Goal: Task Accomplishment & Management: Use online tool/utility

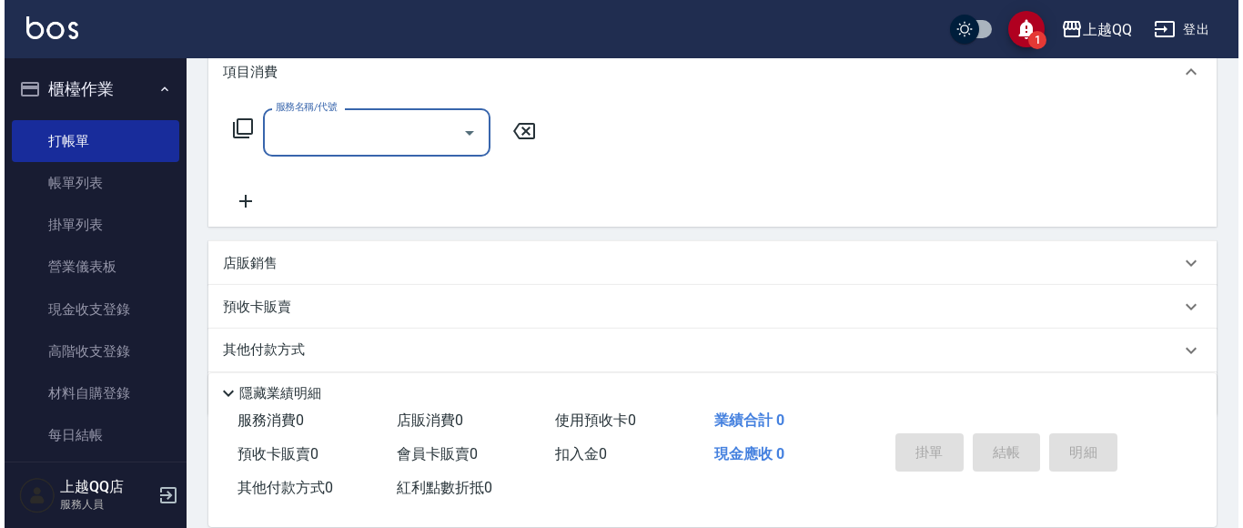
scroll to position [249, 0]
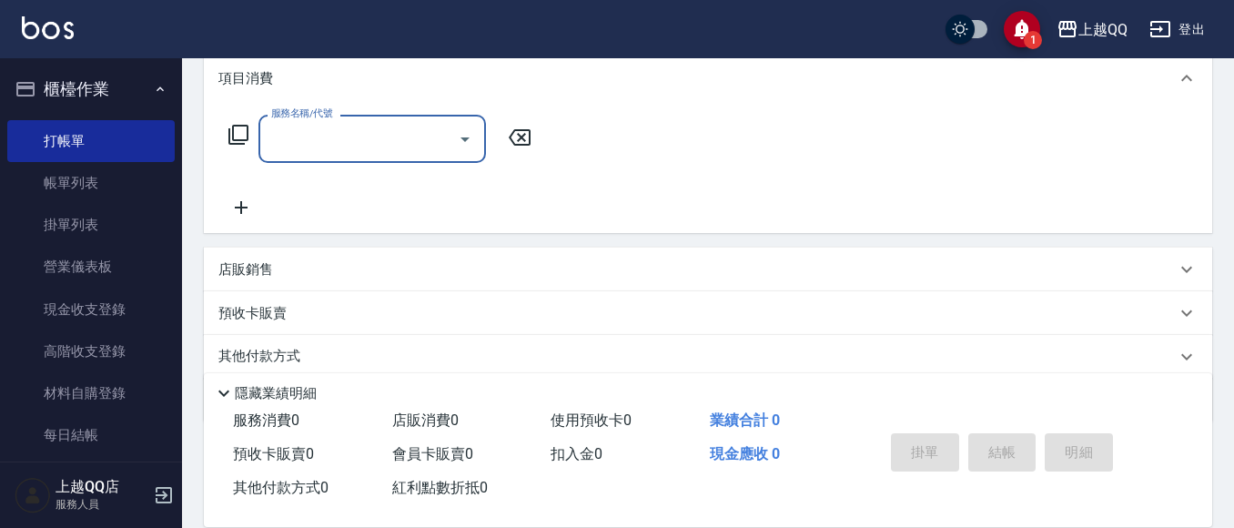
click at [237, 131] on icon at bounding box center [238, 135] width 22 height 22
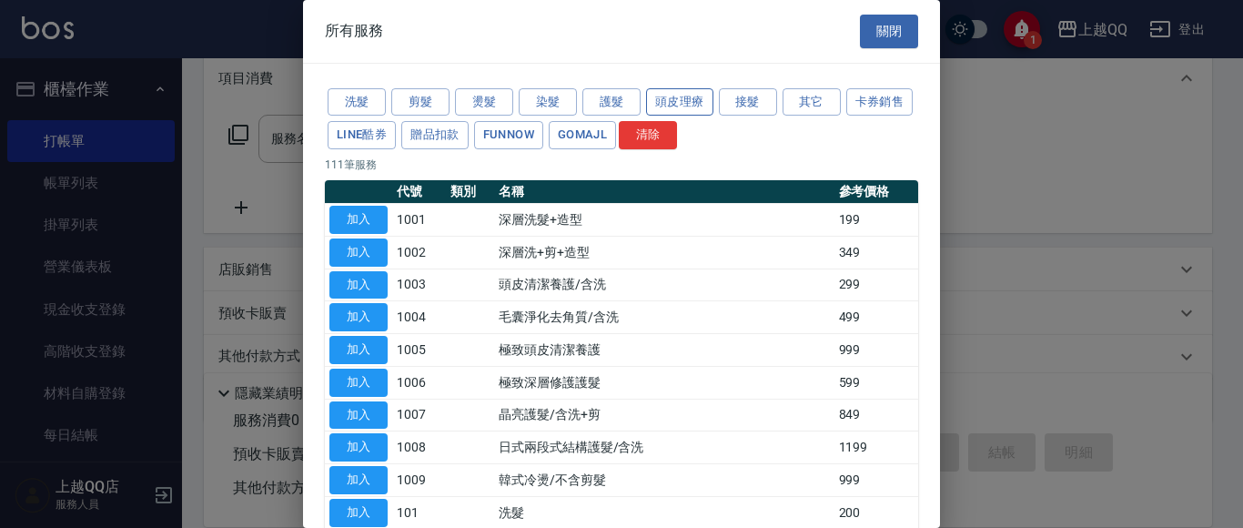
click at [683, 106] on button "頭皮理療" at bounding box center [679, 102] width 67 height 28
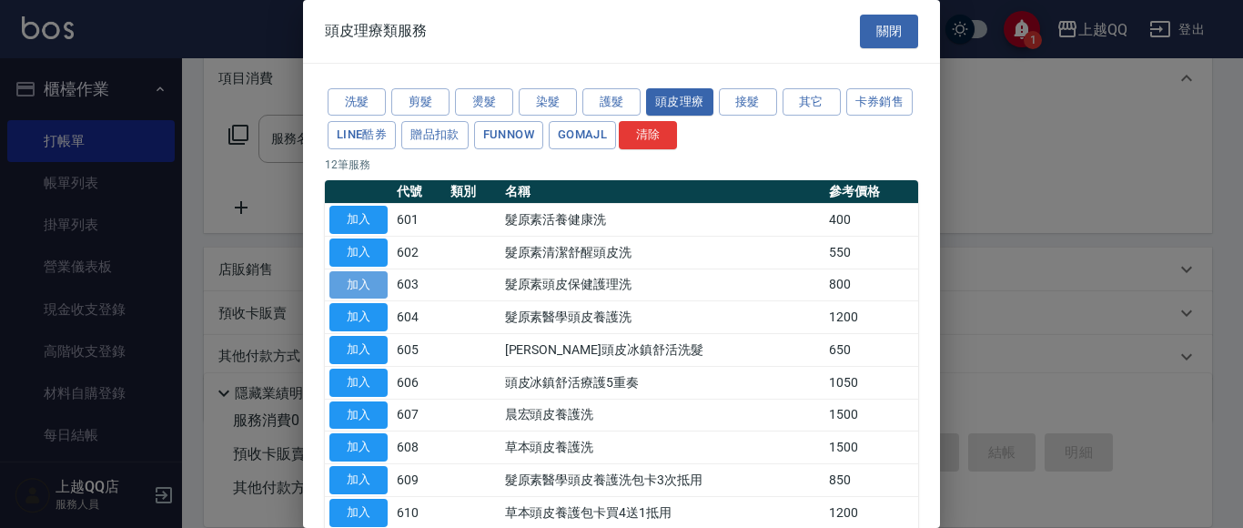
click at [350, 278] on button "加入" at bounding box center [358, 285] width 58 height 28
type input "髮原素頭皮保健護理洗(603)"
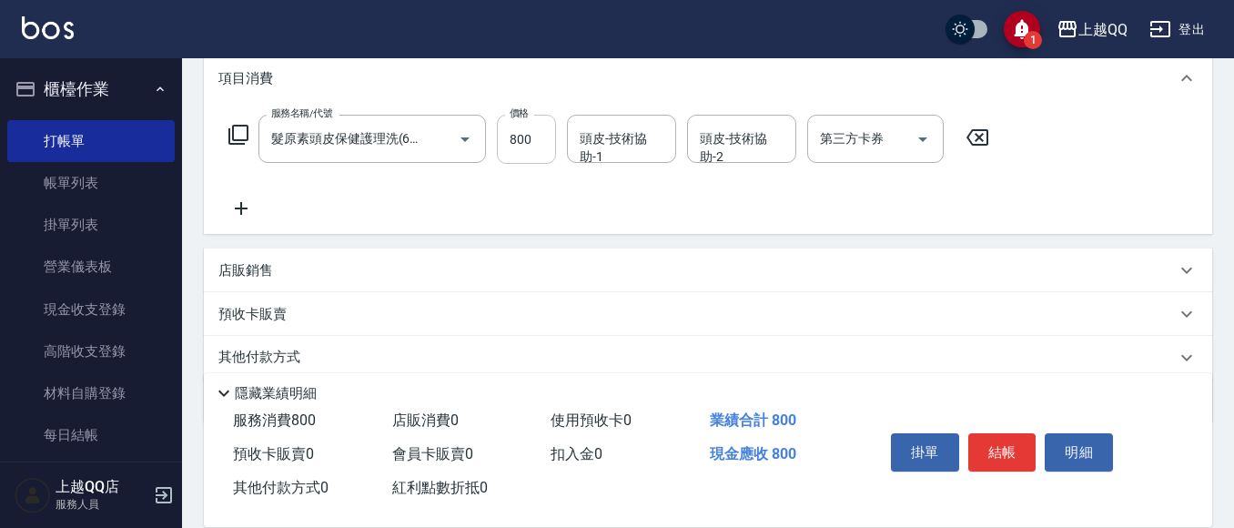
click at [551, 145] on input "800" at bounding box center [526, 139] width 59 height 49
click at [572, 138] on div "頭皮-技術協助-1" at bounding box center [621, 139] width 109 height 48
type input "900"
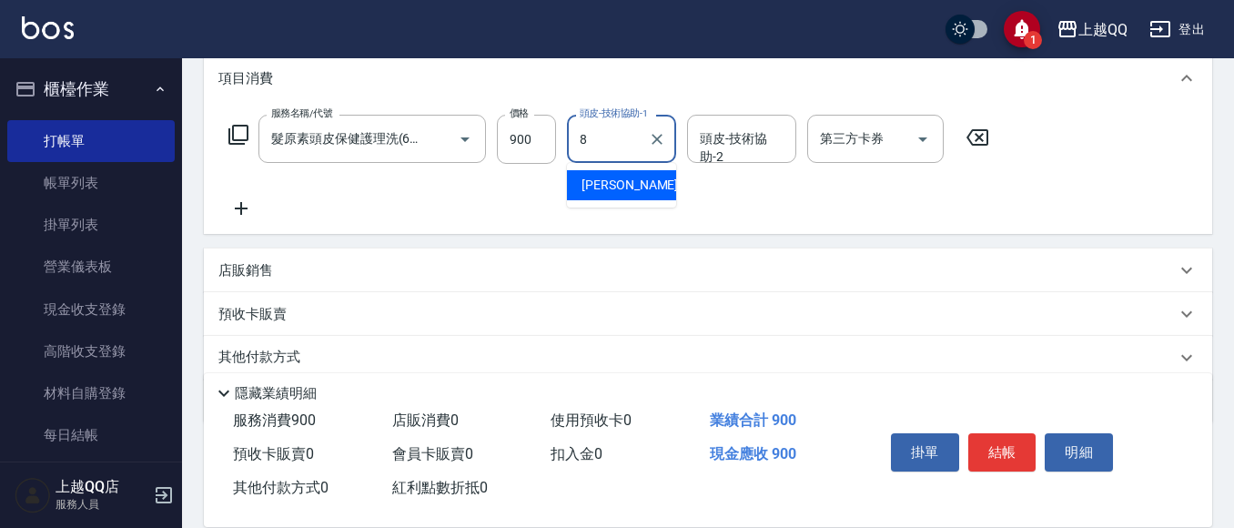
click at [592, 186] on span "[PERSON_NAME] -8" at bounding box center [634, 185] width 107 height 19
type input "[PERSON_NAME]-8"
click at [243, 138] on icon at bounding box center [238, 135] width 22 height 22
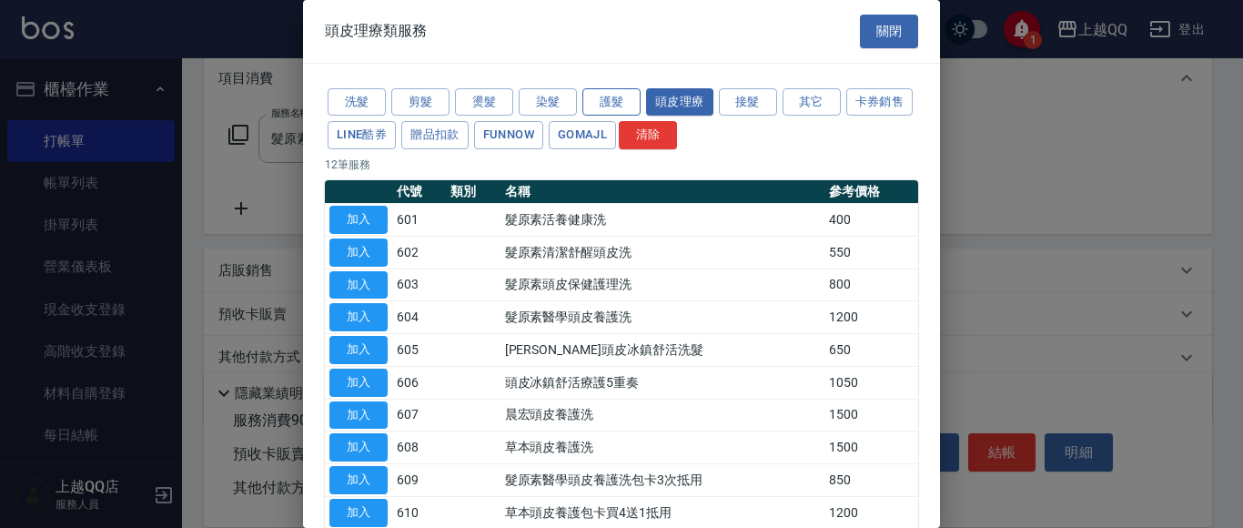
click at [608, 91] on button "護髮" at bounding box center [611, 102] width 58 height 28
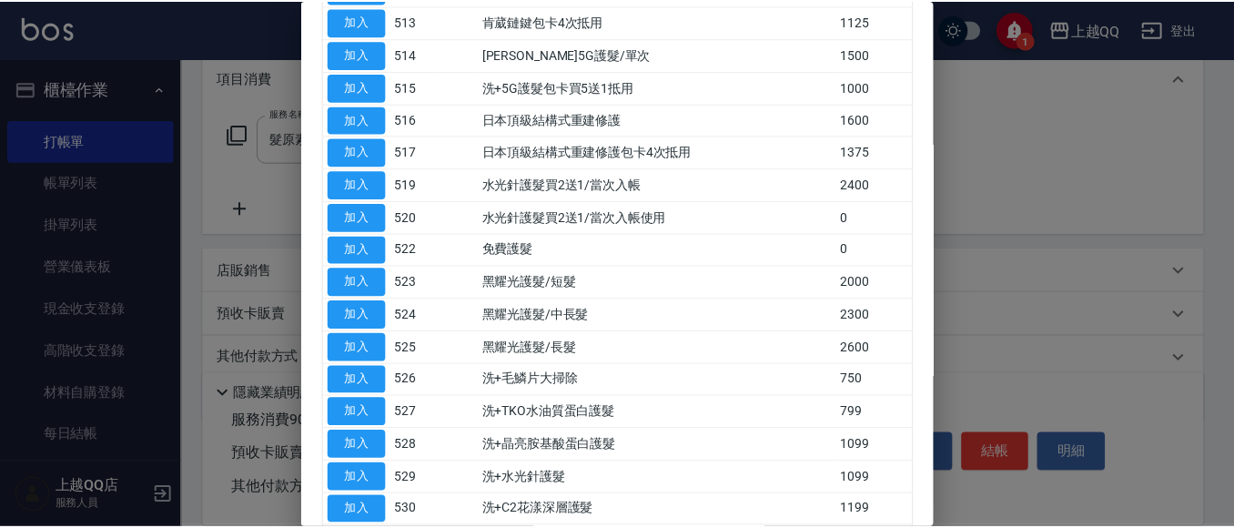
scroll to position [687, 0]
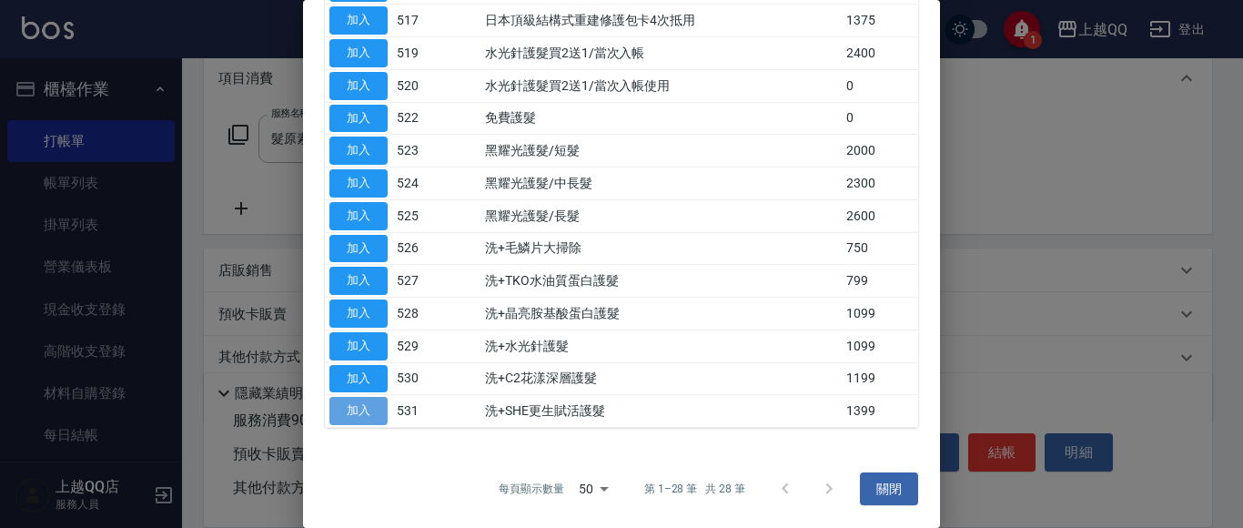
click at [367, 409] on button "加入" at bounding box center [358, 411] width 58 height 28
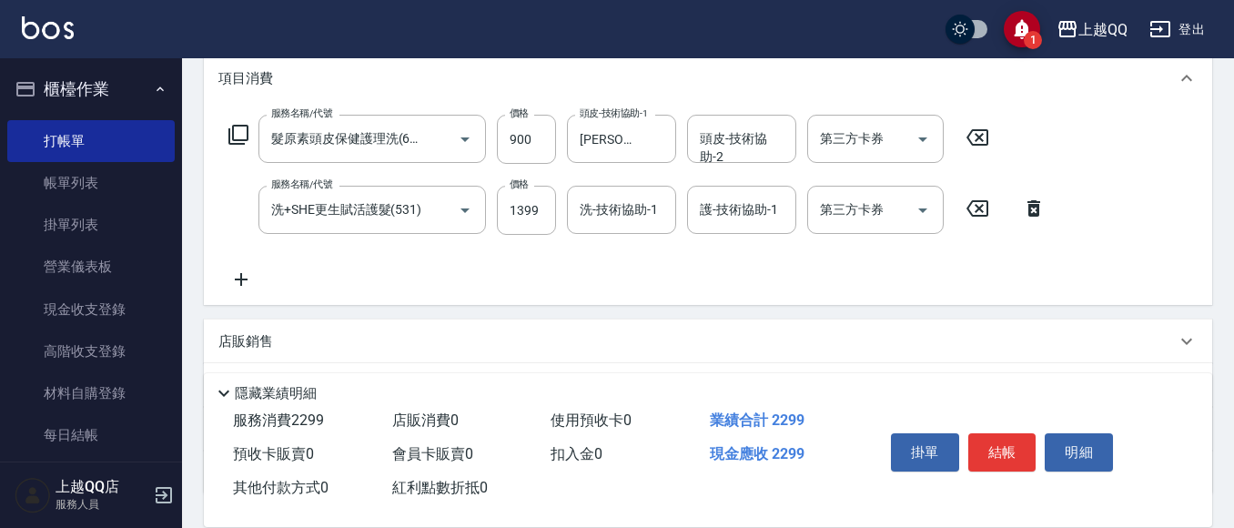
click at [599, 201] on div "洗-技術協助-1 洗-技術協助-1" at bounding box center [621, 210] width 109 height 48
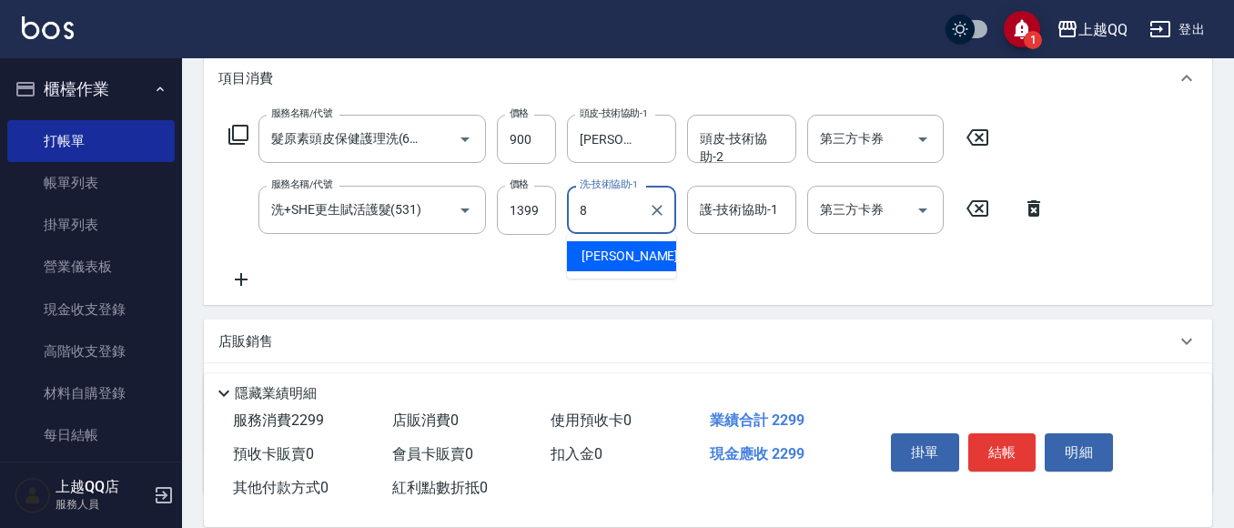
click at [650, 248] on div "[PERSON_NAME] -8" at bounding box center [621, 256] width 109 height 30
type input "[PERSON_NAME]-8"
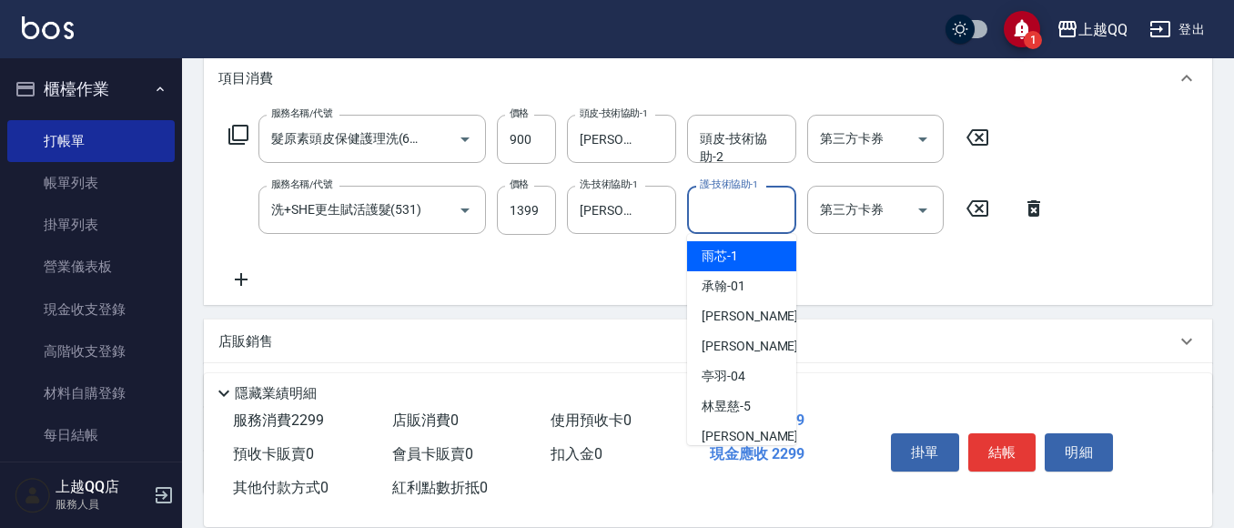
click at [753, 213] on input "護-技術協助-1" at bounding box center [741, 210] width 93 height 32
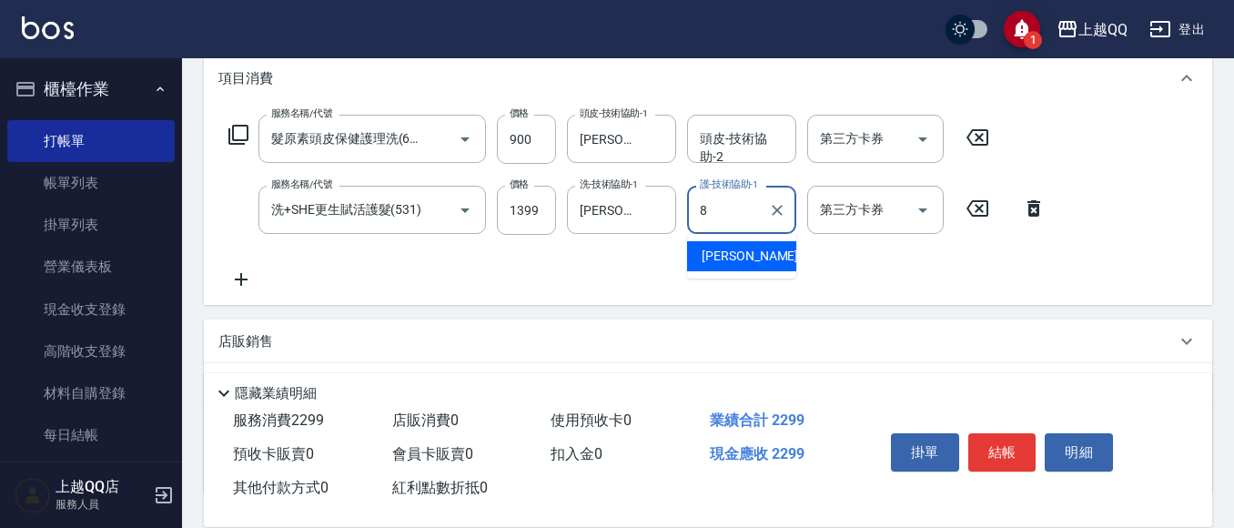
click at [747, 249] on div "[PERSON_NAME] -8" at bounding box center [741, 256] width 109 height 30
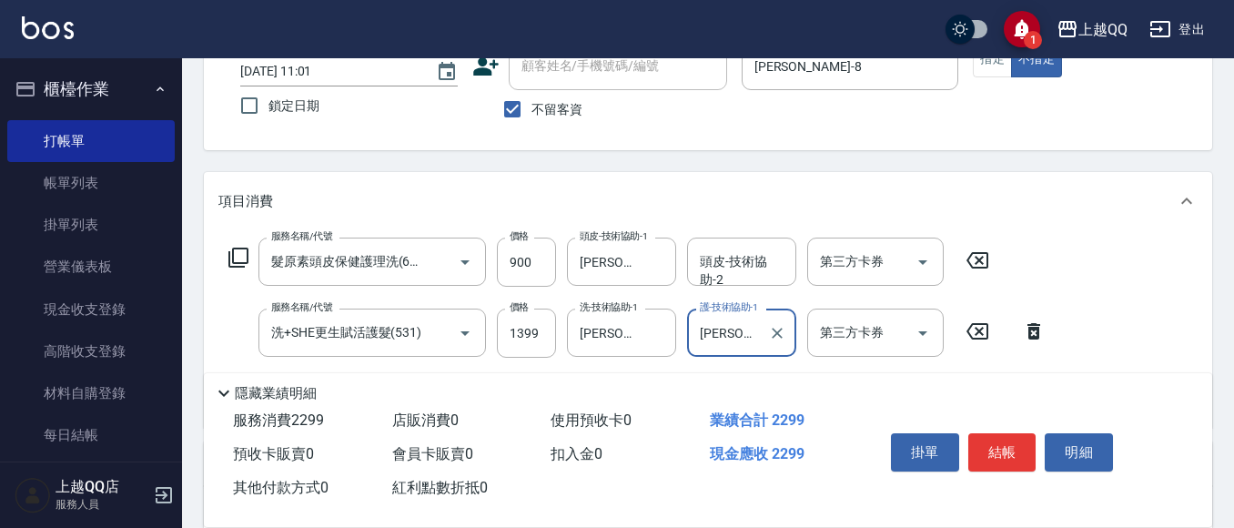
scroll to position [125, 0]
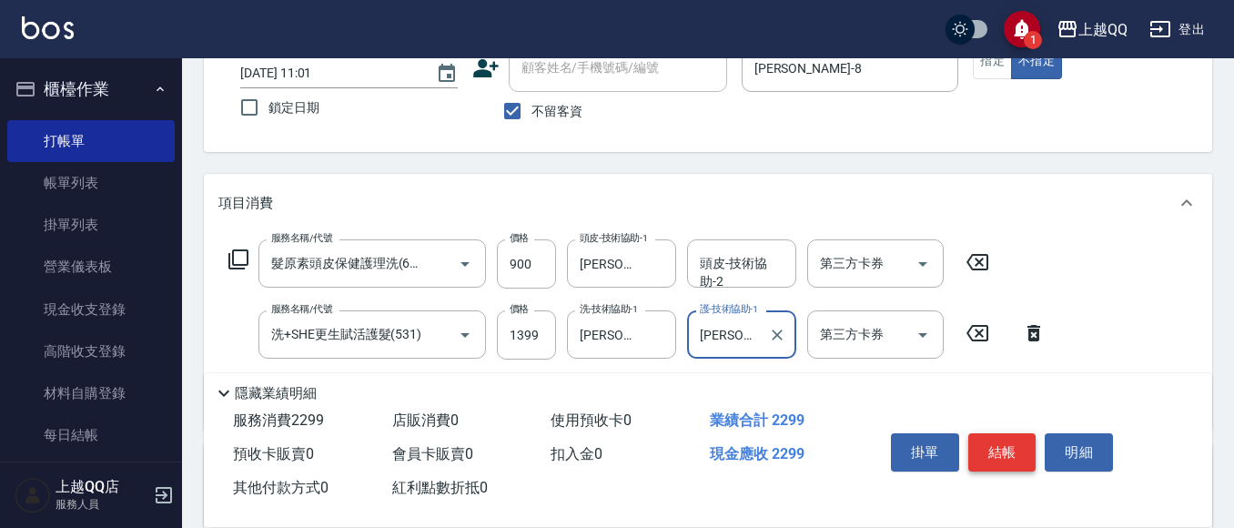
type input "[PERSON_NAME]-8"
click at [1013, 433] on button "結帳" at bounding box center [1002, 452] width 68 height 38
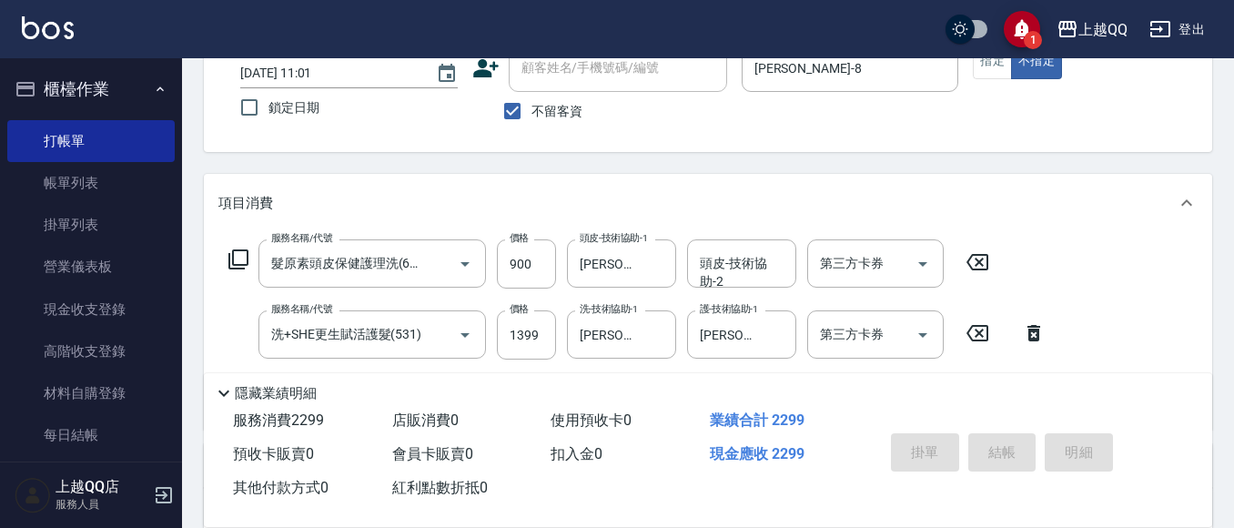
type input "[DATE] 12:04"
